Goal: Task Accomplishment & Management: Manage account settings

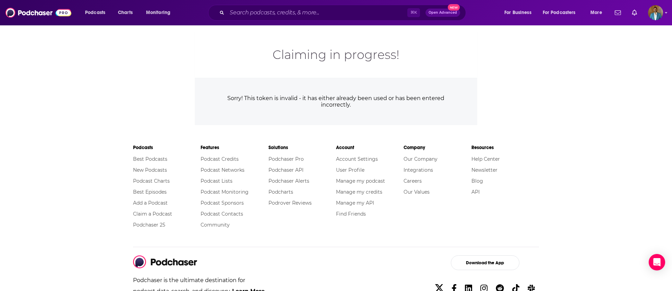
click at [600, 67] on div "Claiming in progress! Sorry! This token is invalid - it has either already been…" at bounding box center [336, 75] width 672 height 100
click at [659, 9] on img "Logged in as smortier42491" at bounding box center [655, 12] width 15 height 15
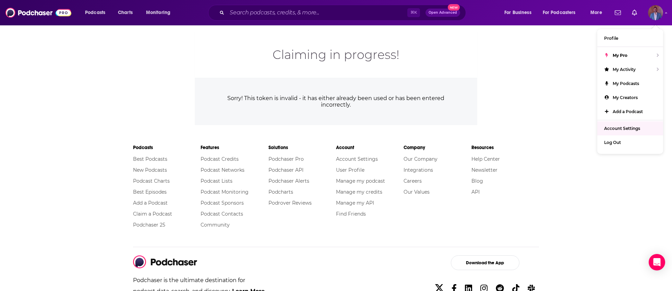
click at [642, 125] on link "Account Settings" at bounding box center [630, 128] width 66 height 14
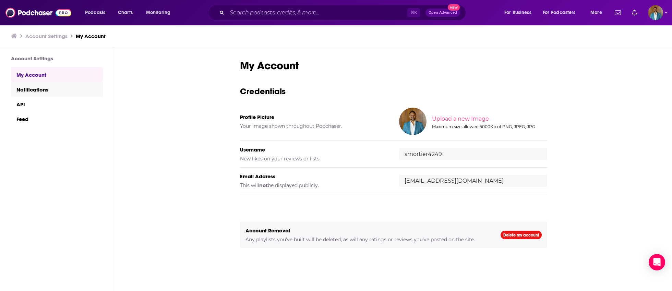
click at [42, 85] on link "Notifications" at bounding box center [57, 89] width 92 height 15
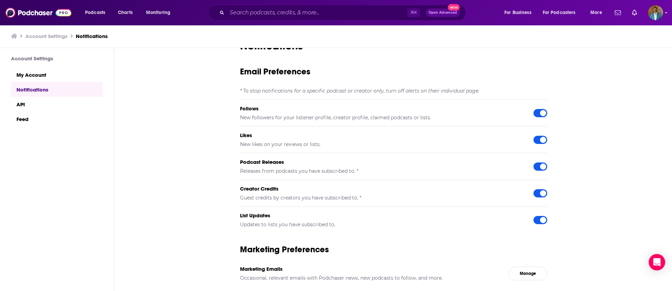
scroll to position [22, 0]
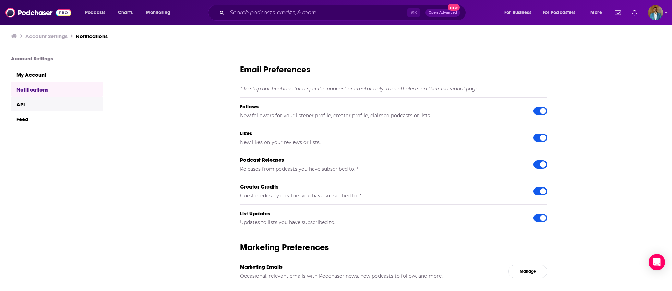
click at [48, 107] on link "API" at bounding box center [57, 104] width 92 height 15
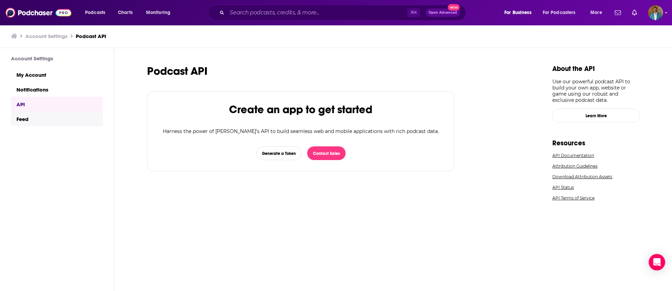
click at [47, 122] on link "Feed" at bounding box center [57, 118] width 92 height 15
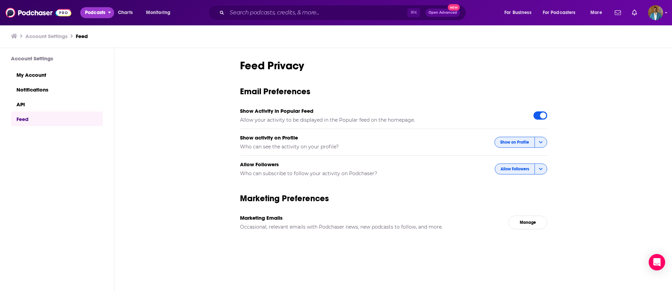
click at [91, 13] on span "Podcasts" at bounding box center [95, 13] width 20 height 10
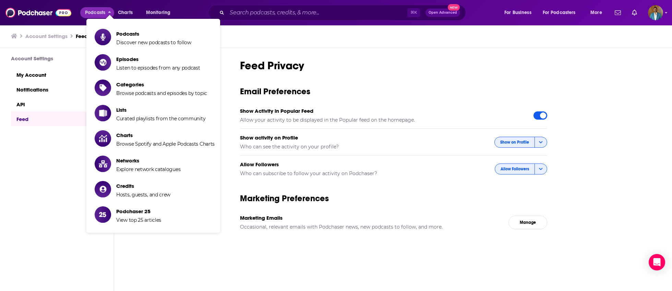
click at [548, 31] on div "Account Settings Feed" at bounding box center [336, 36] width 673 height 23
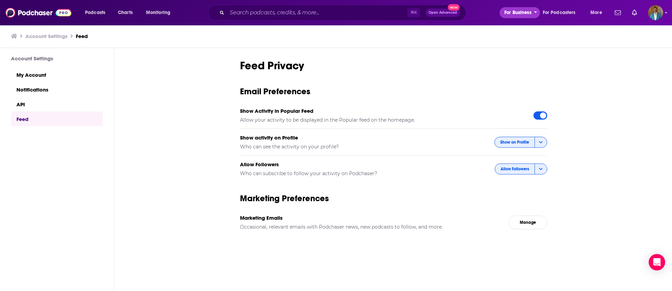
click at [527, 17] on span "For Business" at bounding box center [517, 13] width 27 height 10
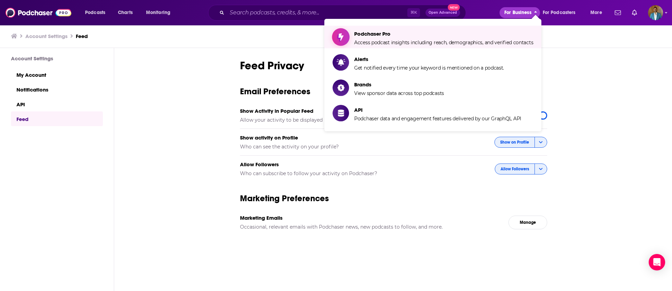
click at [427, 38] on span "Podchaser Pro Access podcast insights including reach, demographics, and verifi…" at bounding box center [443, 36] width 179 height 17
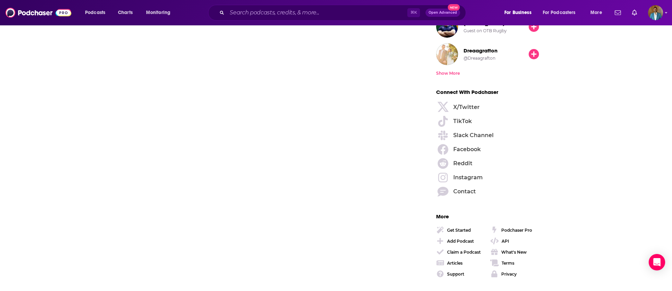
scroll to position [939, 0]
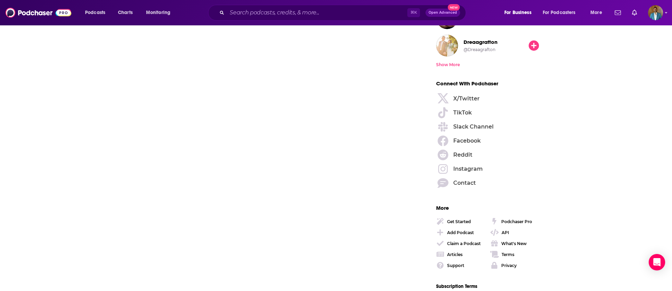
click at [465, 242] on div "Claim a Podcast" at bounding box center [464, 243] width 34 height 5
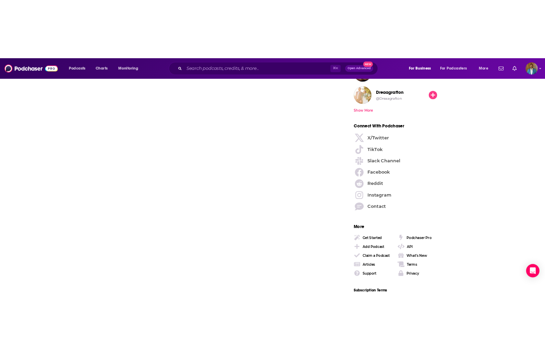
scroll to position [911, 0]
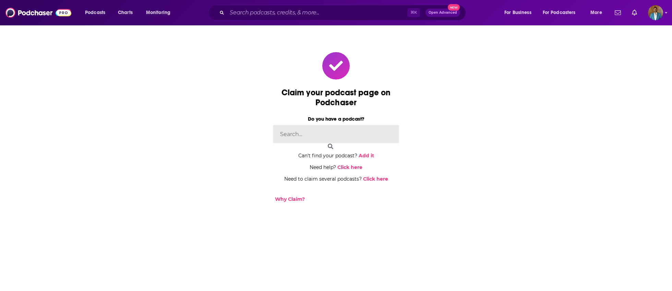
click at [328, 133] on input at bounding box center [336, 134] width 126 height 19
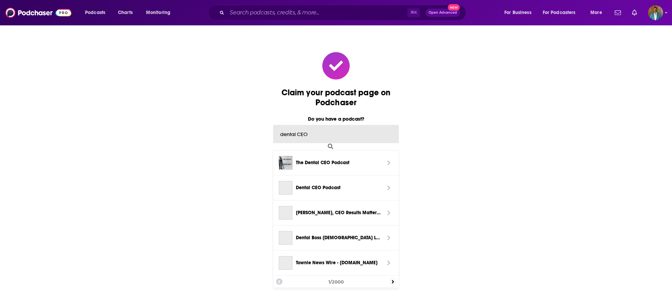
type input "dental CEO"
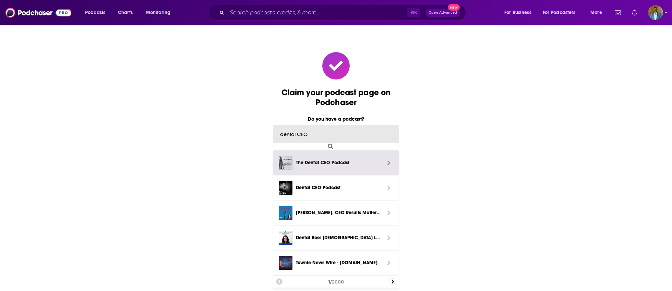
click at [339, 167] on span "The Dental CEO Podcast" at bounding box center [338, 163] width 92 height 14
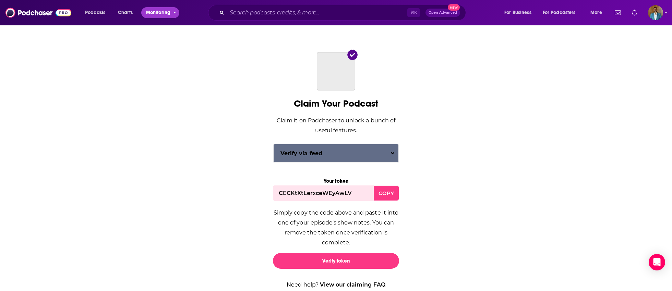
click at [173, 9] on icon "open menu" at bounding box center [174, 11] width 3 height 5
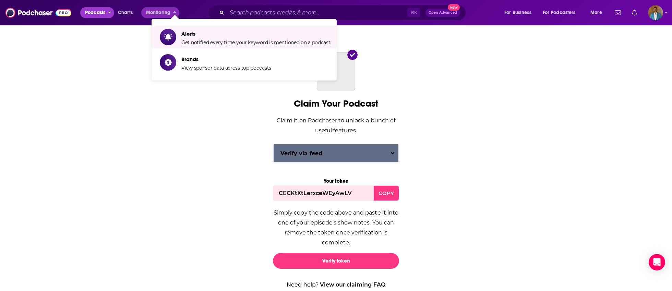
click at [93, 12] on span "Podcasts" at bounding box center [95, 13] width 20 height 10
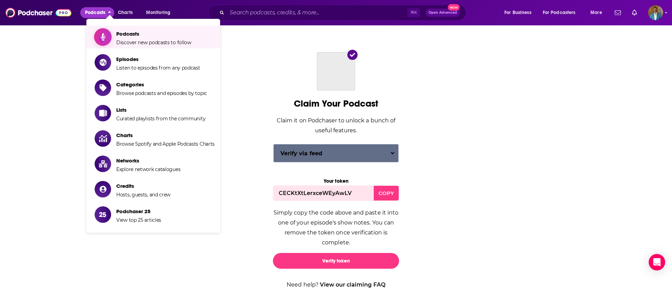
click at [134, 36] on span "Podcasts" at bounding box center [153, 34] width 75 height 7
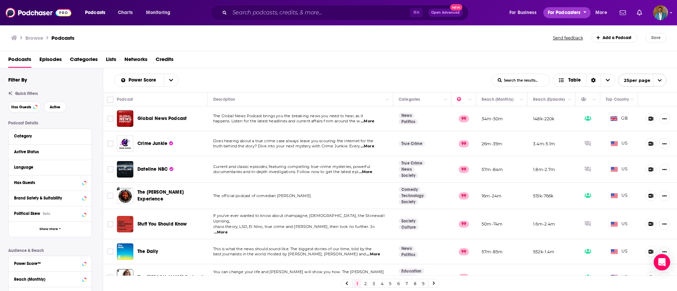
click at [568, 13] on span "For Podcasters" at bounding box center [564, 13] width 33 height 10
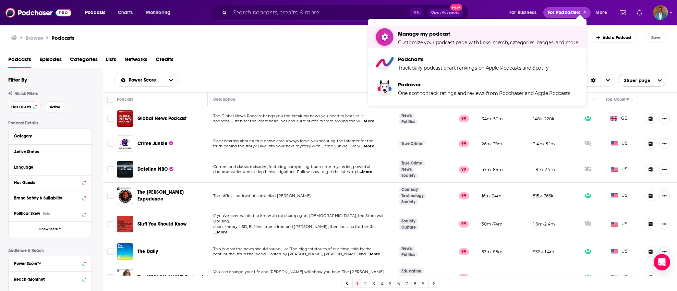
click at [427, 37] on span "Manage my podcast" at bounding box center [488, 34] width 180 height 7
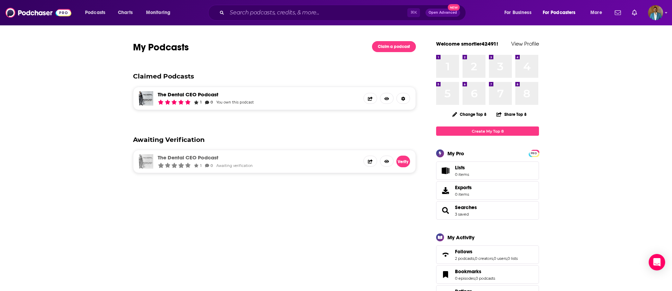
click at [202, 94] on link "The Dental CEO Podcast" at bounding box center [206, 94] width 96 height 7
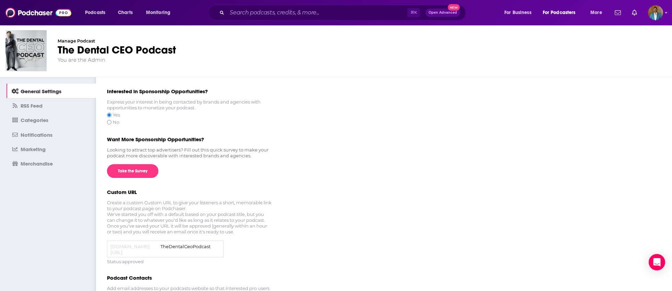
click at [49, 109] on link "RSS Feed" at bounding box center [51, 105] width 89 height 14
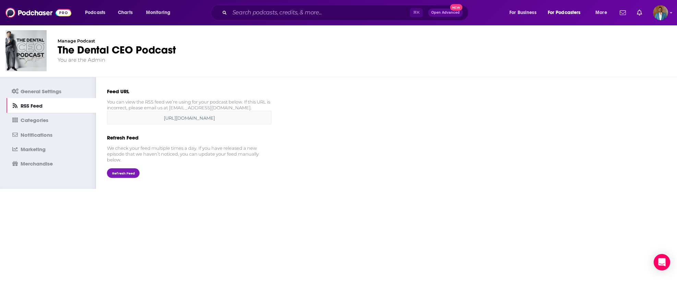
click at [45, 122] on span "Categories" at bounding box center [35, 120] width 28 height 7
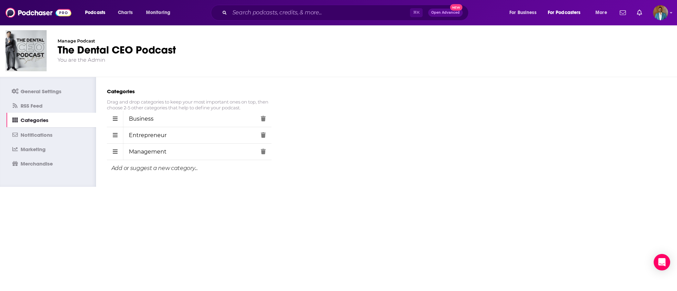
click at [44, 136] on span "Notifications" at bounding box center [37, 135] width 32 height 7
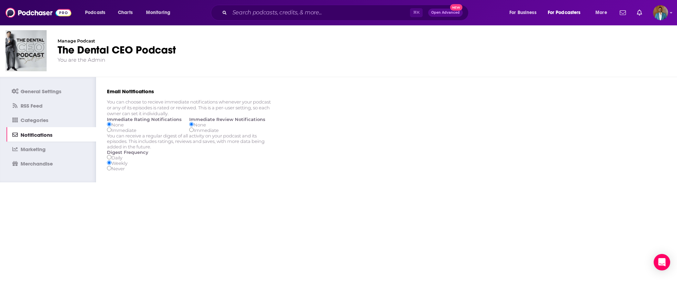
click at [46, 151] on link "Marketing" at bounding box center [51, 149] width 89 height 14
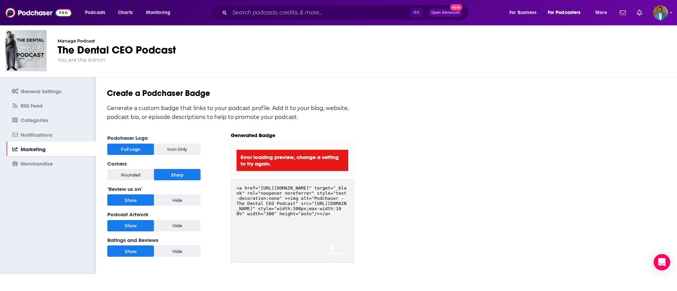
click at [169, 153] on div "Icon Only" at bounding box center [177, 149] width 47 height 11
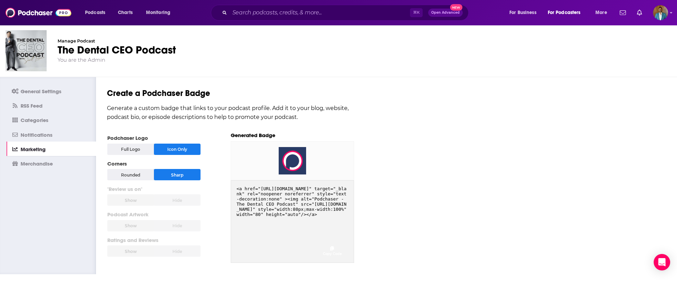
click at [142, 176] on div "Rounded" at bounding box center [130, 174] width 47 height 11
click at [171, 175] on div "Sharp" at bounding box center [177, 174] width 47 height 11
click at [131, 147] on div "Full Logo" at bounding box center [130, 149] width 47 height 11
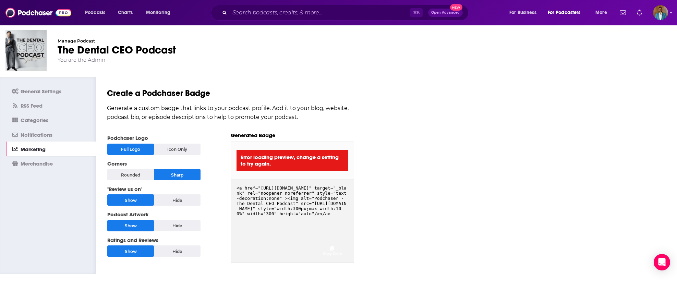
click at [46, 167] on span "Merchandise" at bounding box center [37, 163] width 32 height 7
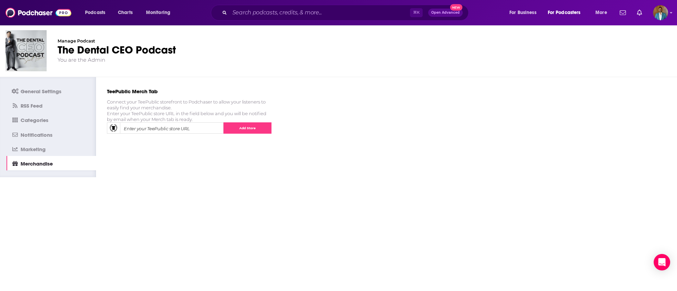
click at [45, 149] on span "Marketing" at bounding box center [33, 149] width 25 height 7
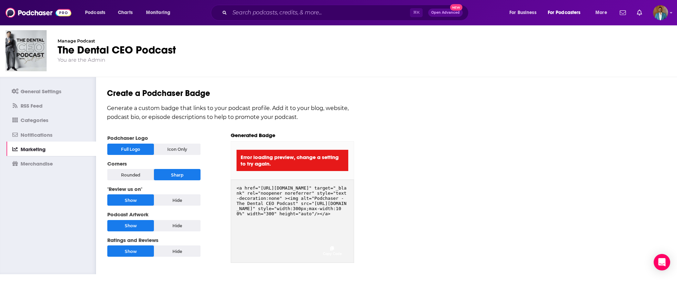
click at [61, 139] on link "Notifications" at bounding box center [51, 134] width 89 height 14
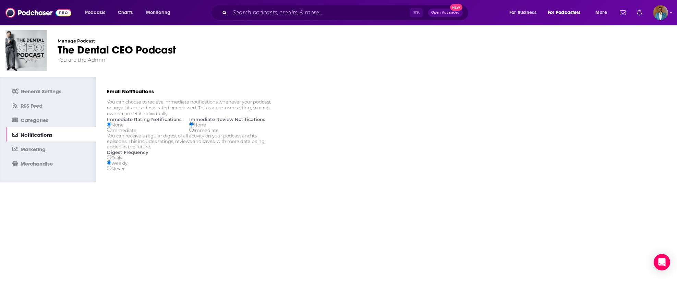
click at [56, 122] on link "Categories" at bounding box center [51, 120] width 89 height 14
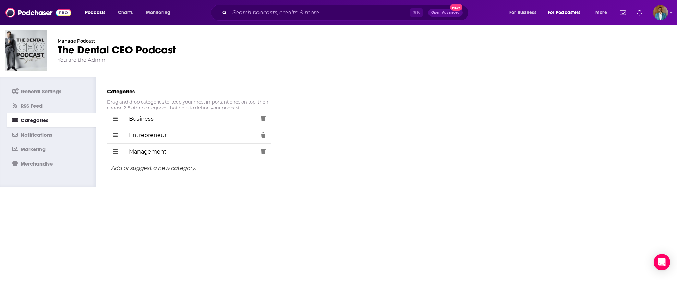
click at [41, 150] on span "Marketing" at bounding box center [33, 149] width 25 height 7
